Goal: Task Accomplishment & Management: Manage account settings

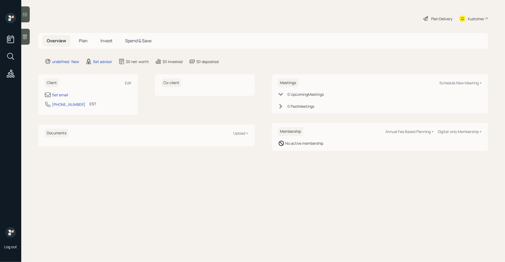
click at [24, 34] on icon at bounding box center [24, 36] width 5 height 5
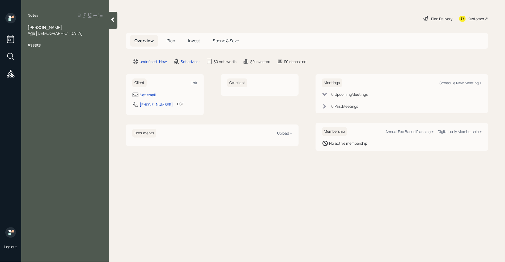
click at [32, 41] on div at bounding box center [65, 39] width 75 height 6
click at [30, 51] on div at bounding box center [65, 51] width 75 height 6
click at [37, 52] on div "IRA" at bounding box center [65, 51] width 75 height 6
click at [55, 57] on div "401K- 70k" at bounding box center [65, 57] width 75 height 6
click at [35, 84] on div at bounding box center [65, 86] width 75 height 6
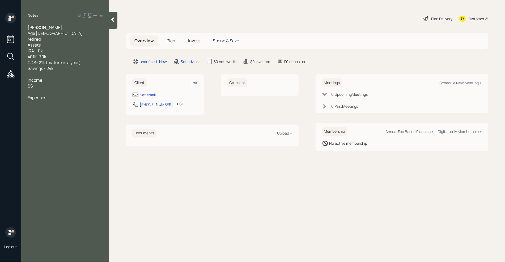
click at [47, 85] on div "SS" at bounding box center [65, 86] width 75 height 6
click at [39, 91] on div at bounding box center [65, 92] width 75 height 6
click at [34, 108] on div "Notes edna mendez Age 70 retired Assets IRA - 11k 401K- 70k CDS- 21k (mature in…" at bounding box center [65, 134] width 88 height 242
click at [29, 111] on div "Notes edna mendez Age 70 retired Assets IRA - 11k 401K- 70k CDS- 21k (mature in…" at bounding box center [65, 134] width 88 height 242
click at [37, 107] on div "Notes edna mendez Age 70 retired Assets IRA - 11k 401K- 70k CDS- 21k (mature in…" at bounding box center [65, 134] width 88 height 242
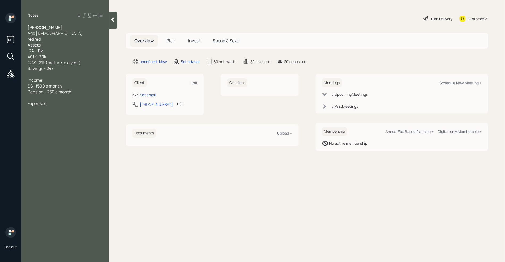
click at [49, 106] on div "Notes edna mendez Age 70 retired Assets IRA - 11k 401K- 70k CDS- 21k (mature in…" at bounding box center [65, 134] width 88 height 242
click at [50, 105] on div "Expenses" at bounding box center [65, 103] width 75 height 6
click at [35, 75] on div at bounding box center [65, 74] width 75 height 6
click at [61, 124] on div "Notes edna mendez Age 70 retired Assets IRA - 11k 401K- 70k CDS- 21k (mature in…" at bounding box center [65, 134] width 88 height 242
click at [55, 122] on div "1100 a month" at bounding box center [65, 121] width 75 height 6
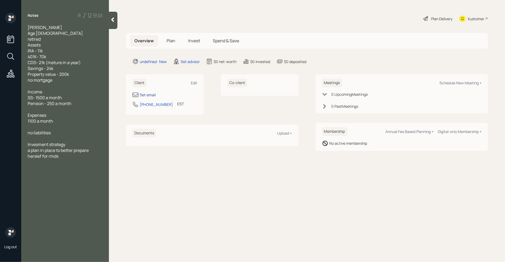
click at [144, 95] on div "Set email" at bounding box center [148, 95] width 16 height 6
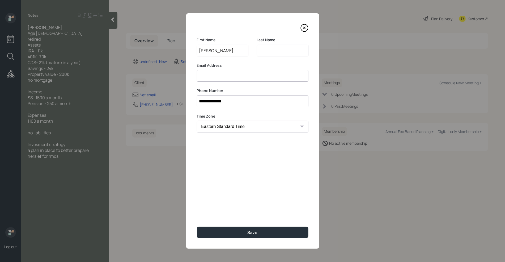
type input "Edna"
click at [267, 50] on input at bounding box center [283, 51] width 52 height 12
type input "Mende"
click at [231, 75] on input at bounding box center [253, 76] width 112 height 12
type input "starsha@nep.net"
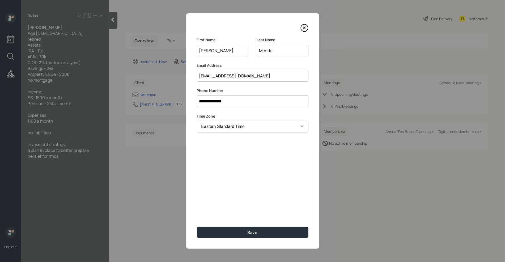
click at [190, 114] on div "**********" at bounding box center [252, 130] width 133 height 235
click at [276, 52] on input "Mende" at bounding box center [283, 51] width 52 height 12
type input "Mendez"
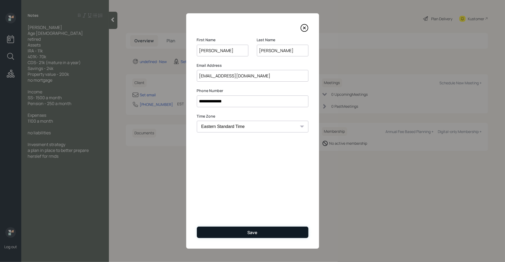
click at [246, 231] on button "Save" at bounding box center [253, 231] width 112 height 11
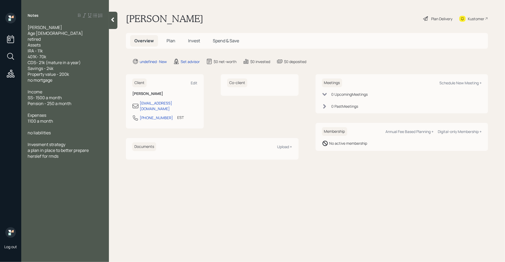
click at [459, 86] on div "Meetings Schedule New Meeting +" at bounding box center [402, 82] width 160 height 9
click at [462, 82] on div "Schedule New Meeting +" at bounding box center [460, 82] width 42 height 5
select select "round-robin"
